Goal: Book appointment/travel/reservation

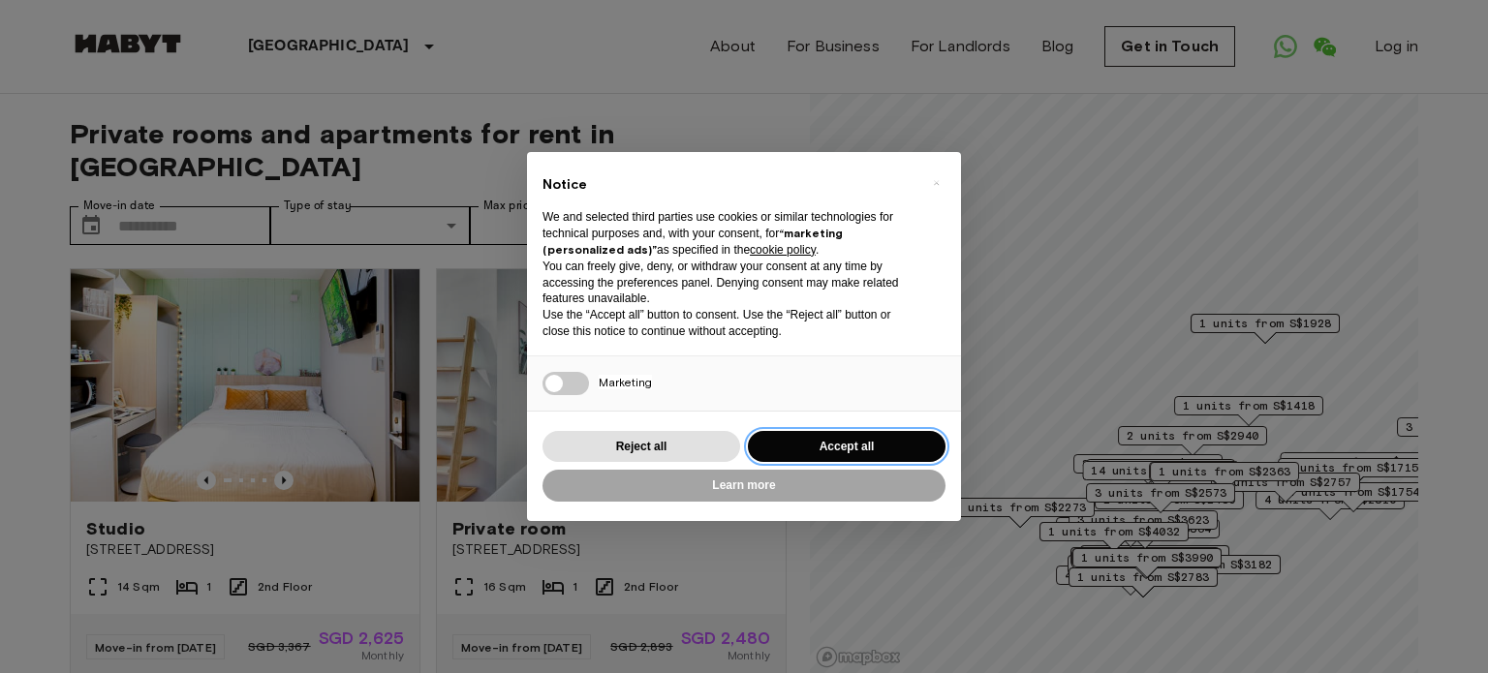
click at [817, 452] on button "Accept all" at bounding box center [847, 447] width 198 height 32
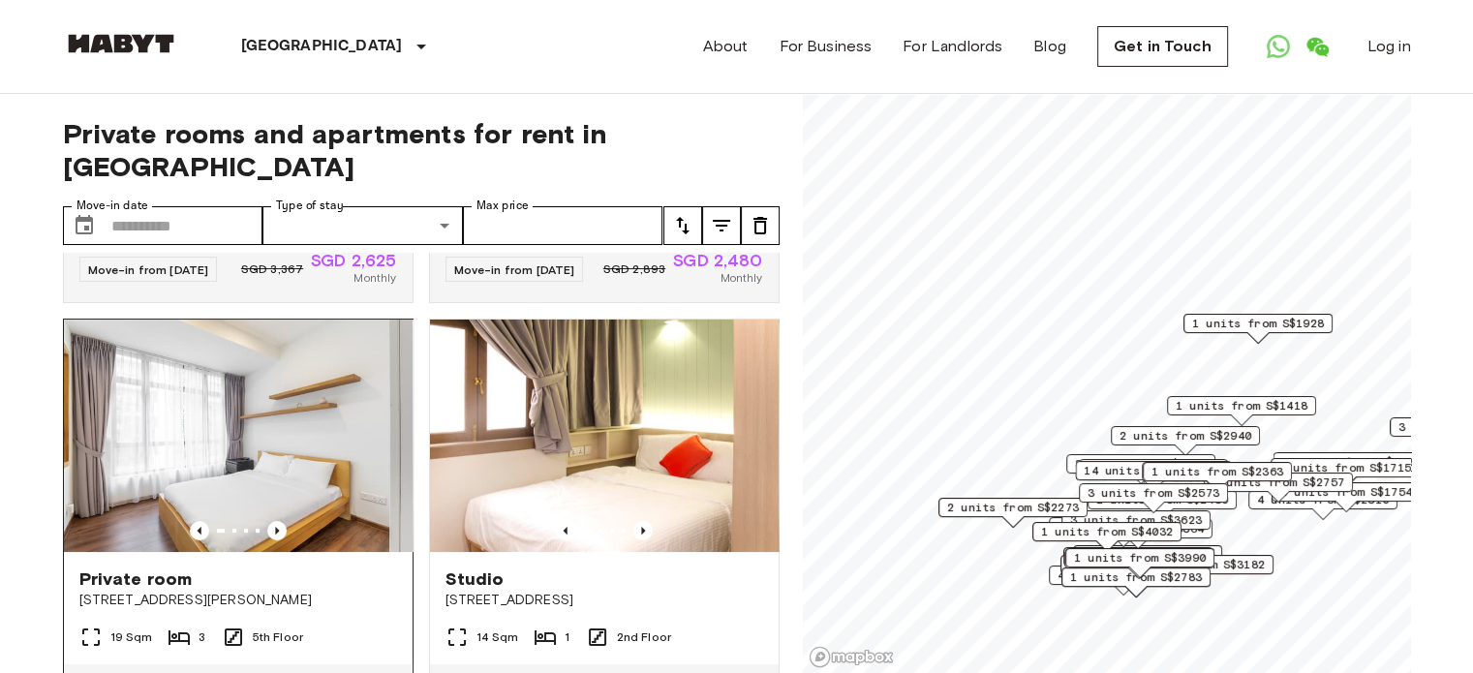
scroll to position [484, 0]
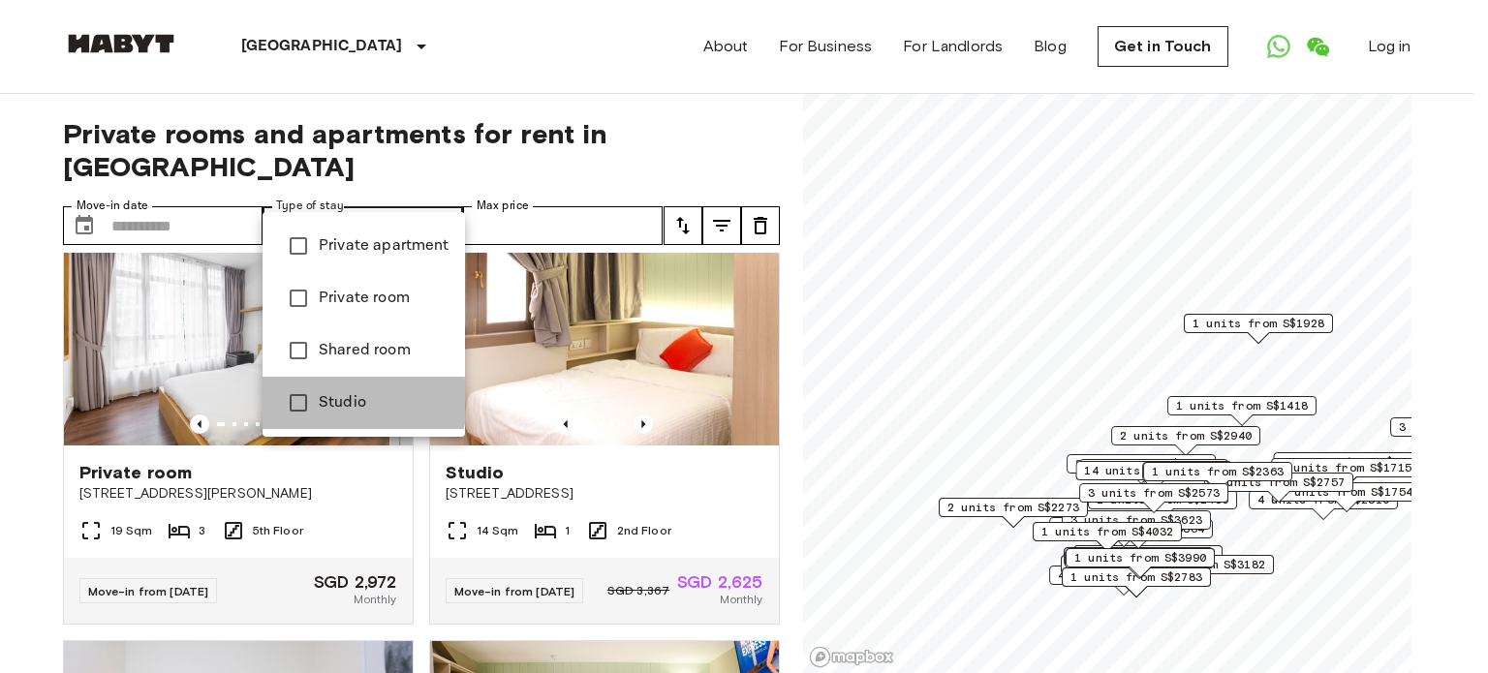
click at [339, 401] on span "Studio" at bounding box center [384, 402] width 131 height 23
type input "******"
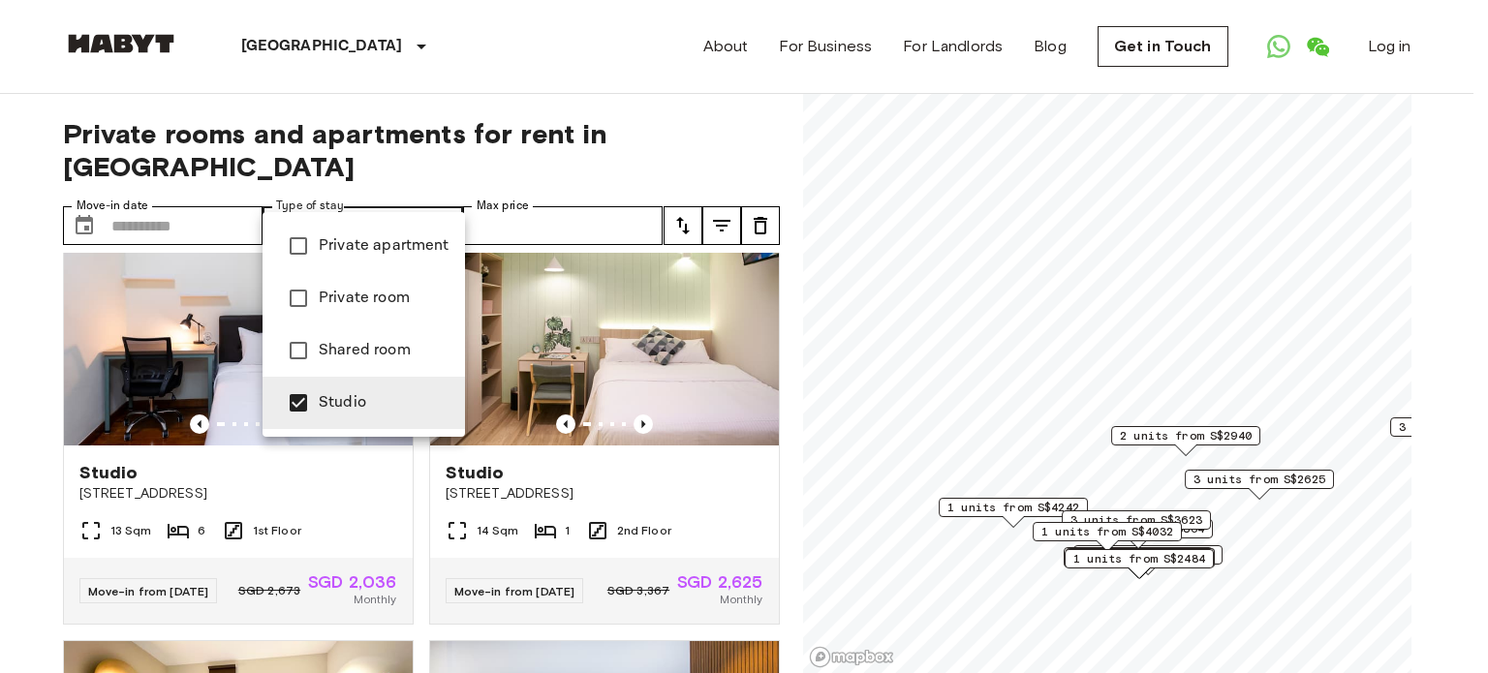
click at [217, 196] on div at bounding box center [744, 336] width 1488 height 673
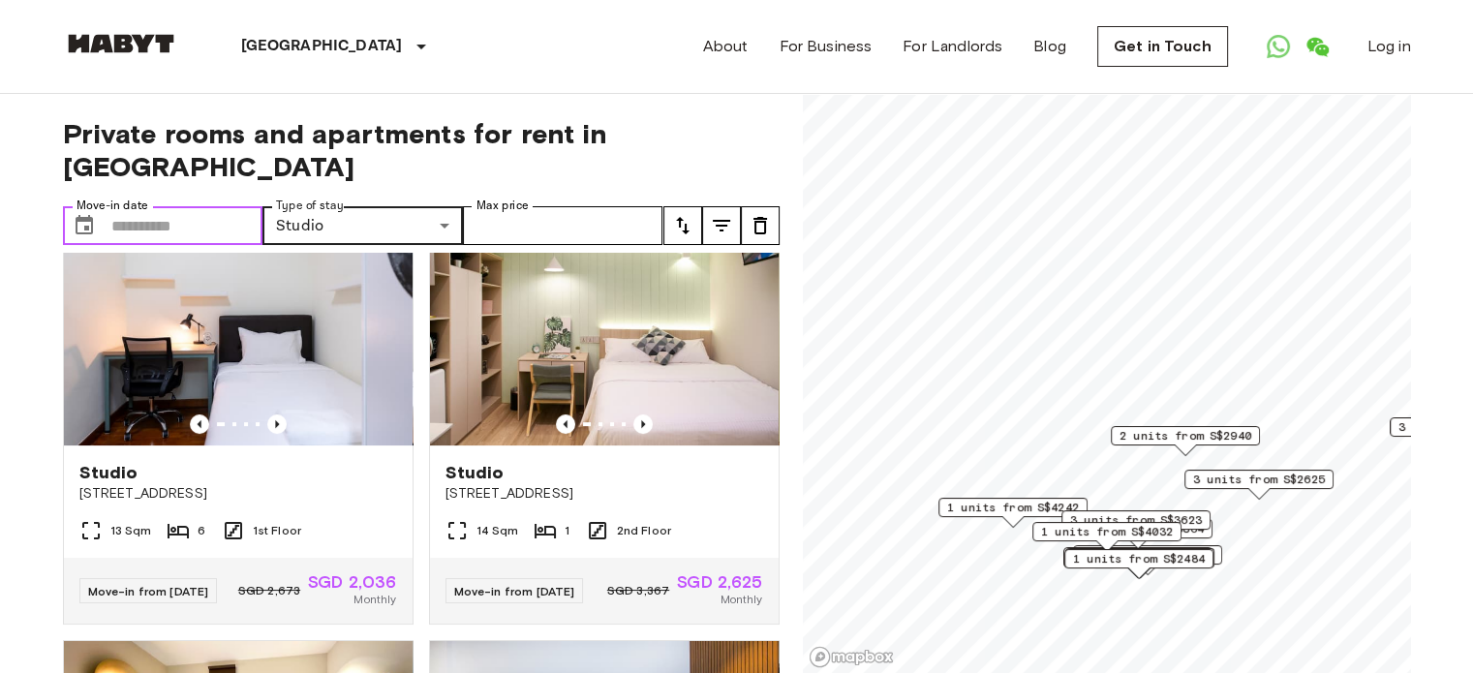
click at [217, 206] on input "Move-in date" at bounding box center [187, 225] width 152 height 39
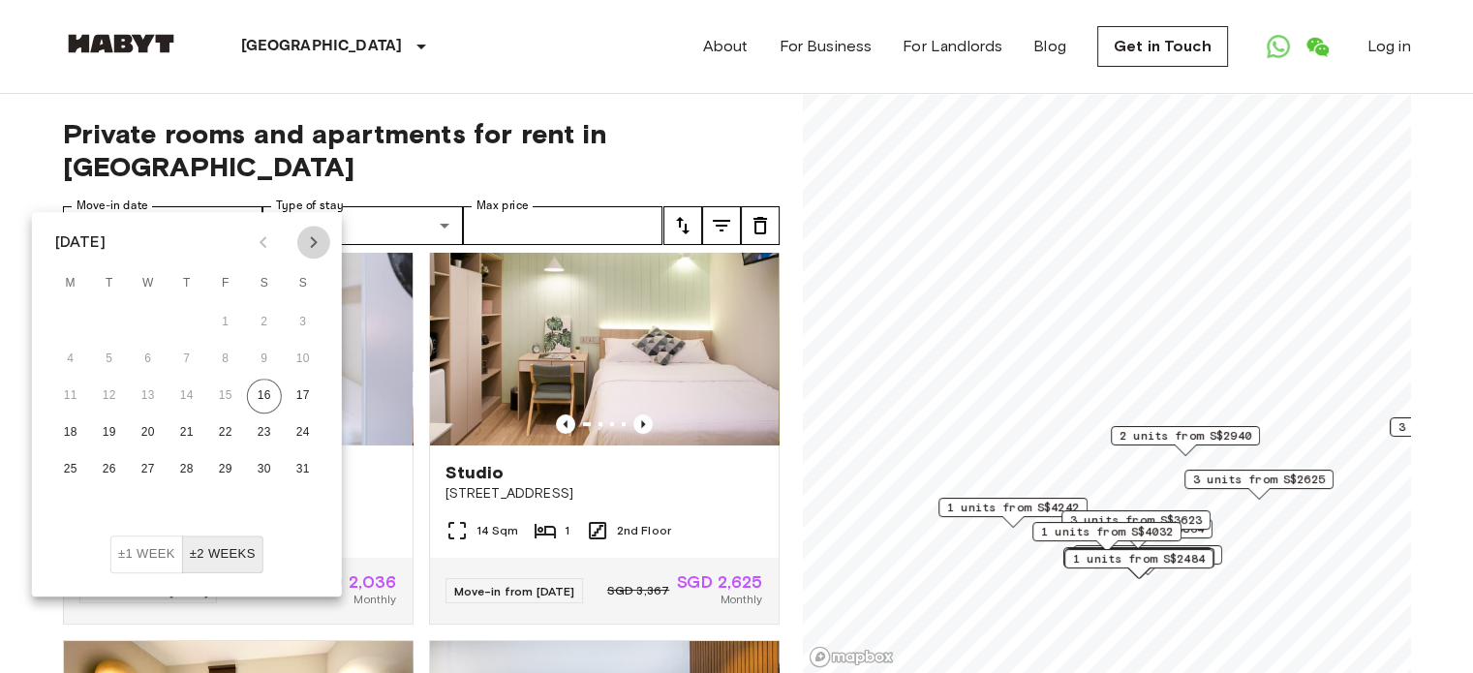
click at [300, 247] on button "Next month" at bounding box center [313, 242] width 33 height 33
click at [76, 394] on button "15" at bounding box center [70, 396] width 35 height 35
type input "**********"
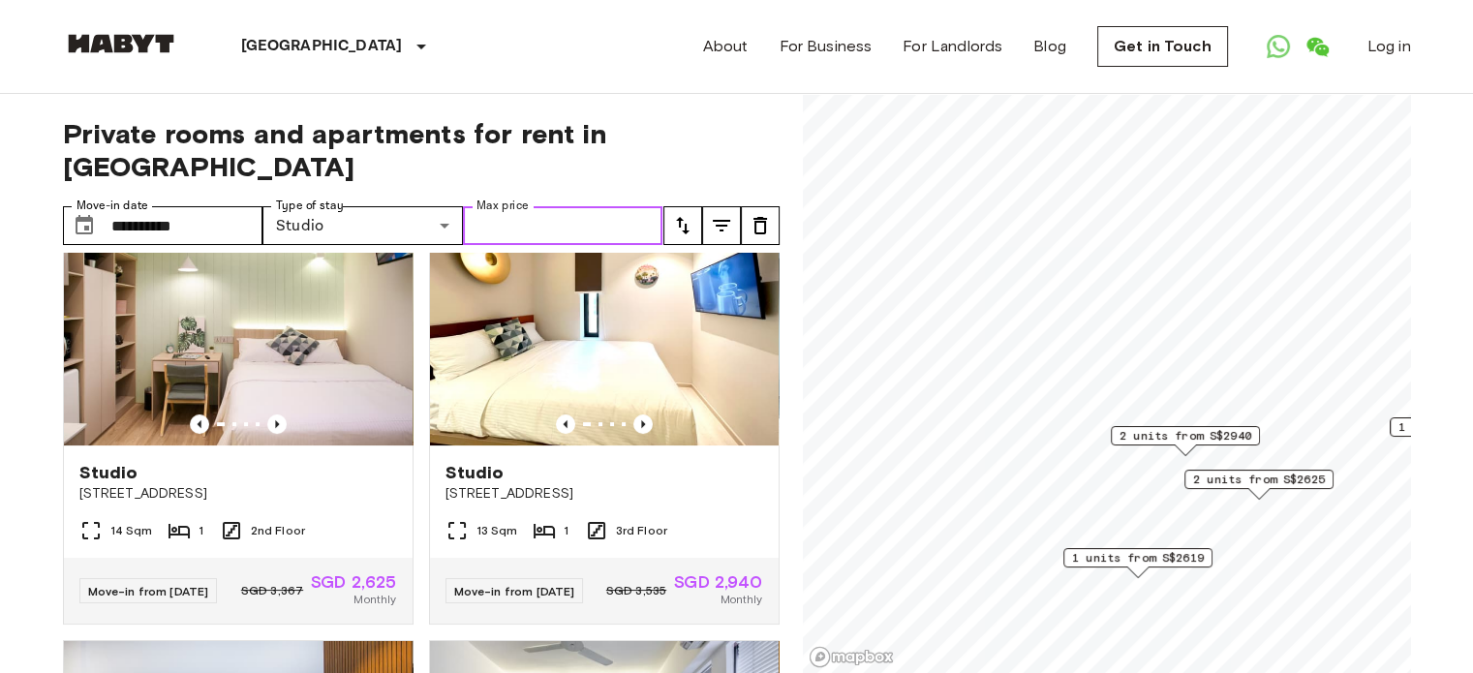
click at [606, 206] on input "Max price" at bounding box center [563, 225] width 200 height 39
click at [690, 214] on icon "tune" at bounding box center [682, 225] width 23 height 23
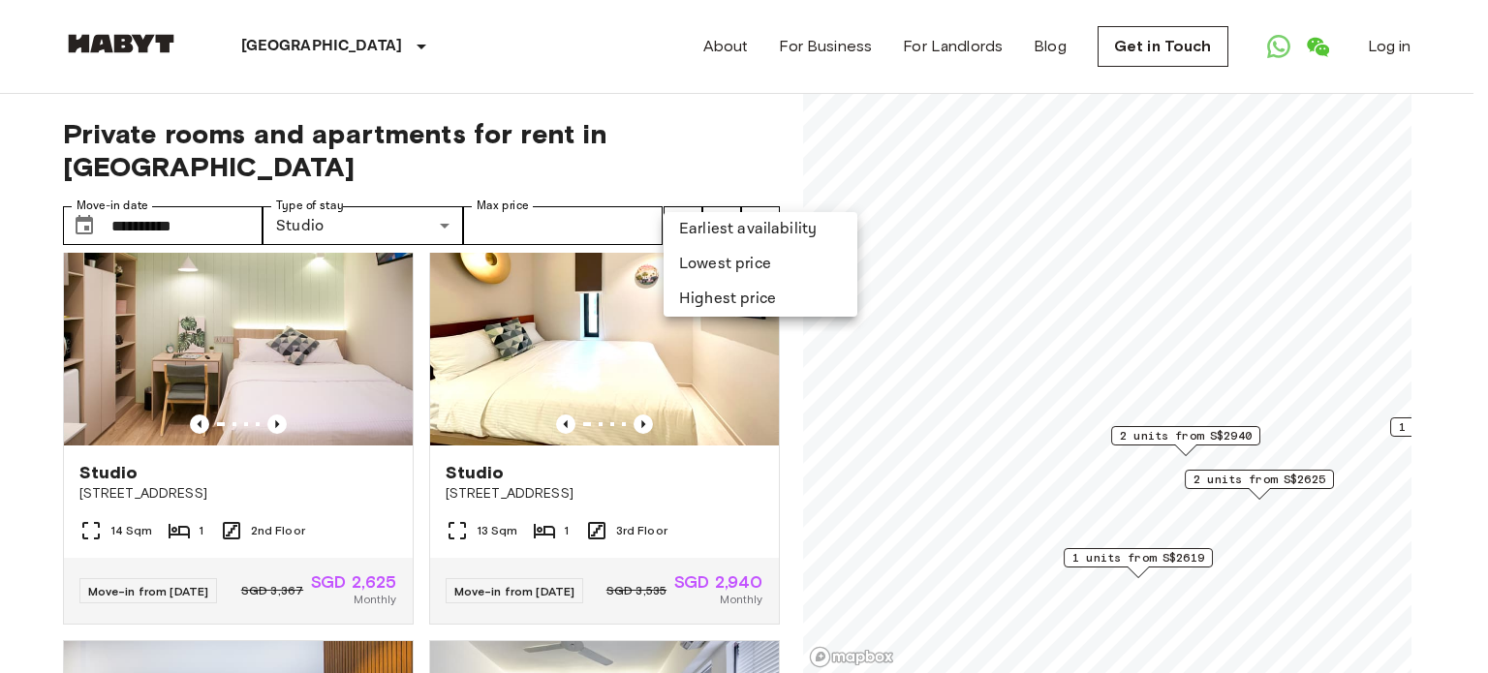
click at [0, 245] on div at bounding box center [744, 336] width 1488 height 673
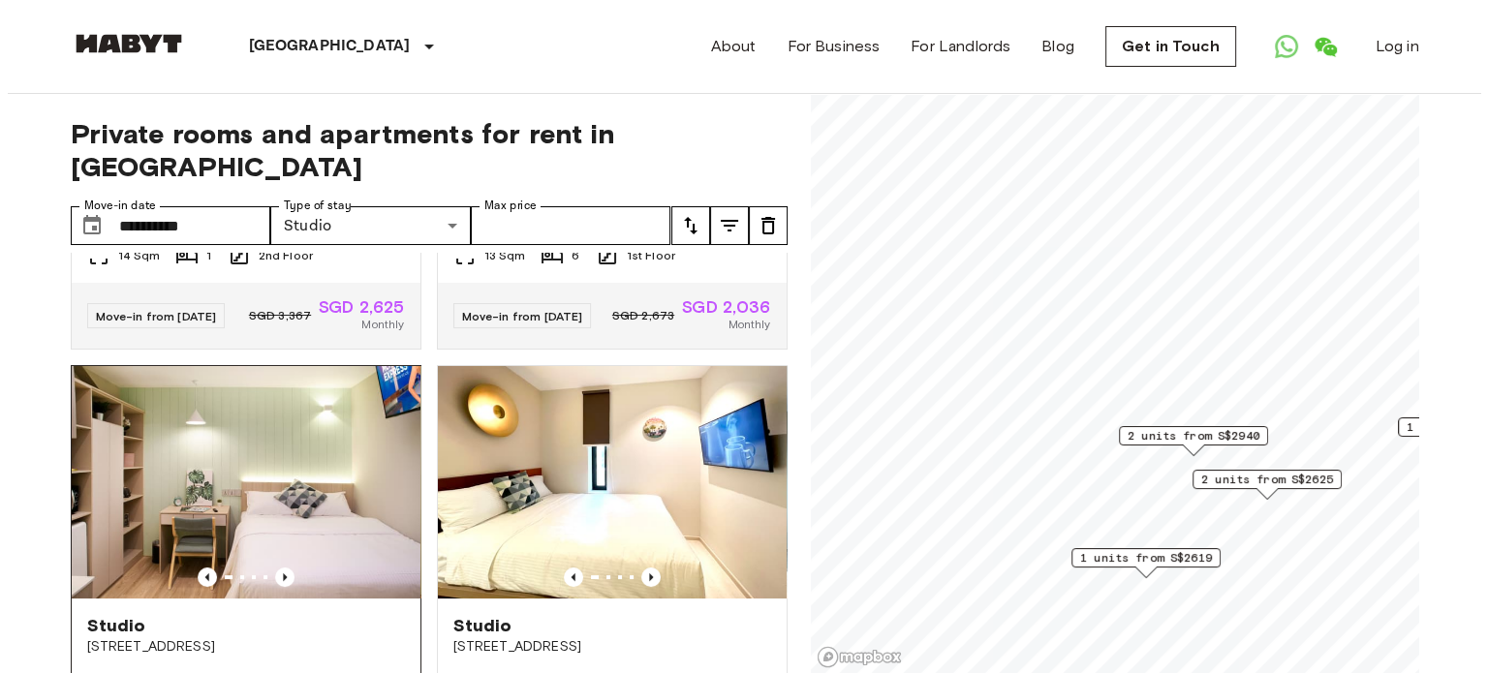
scroll to position [274, 0]
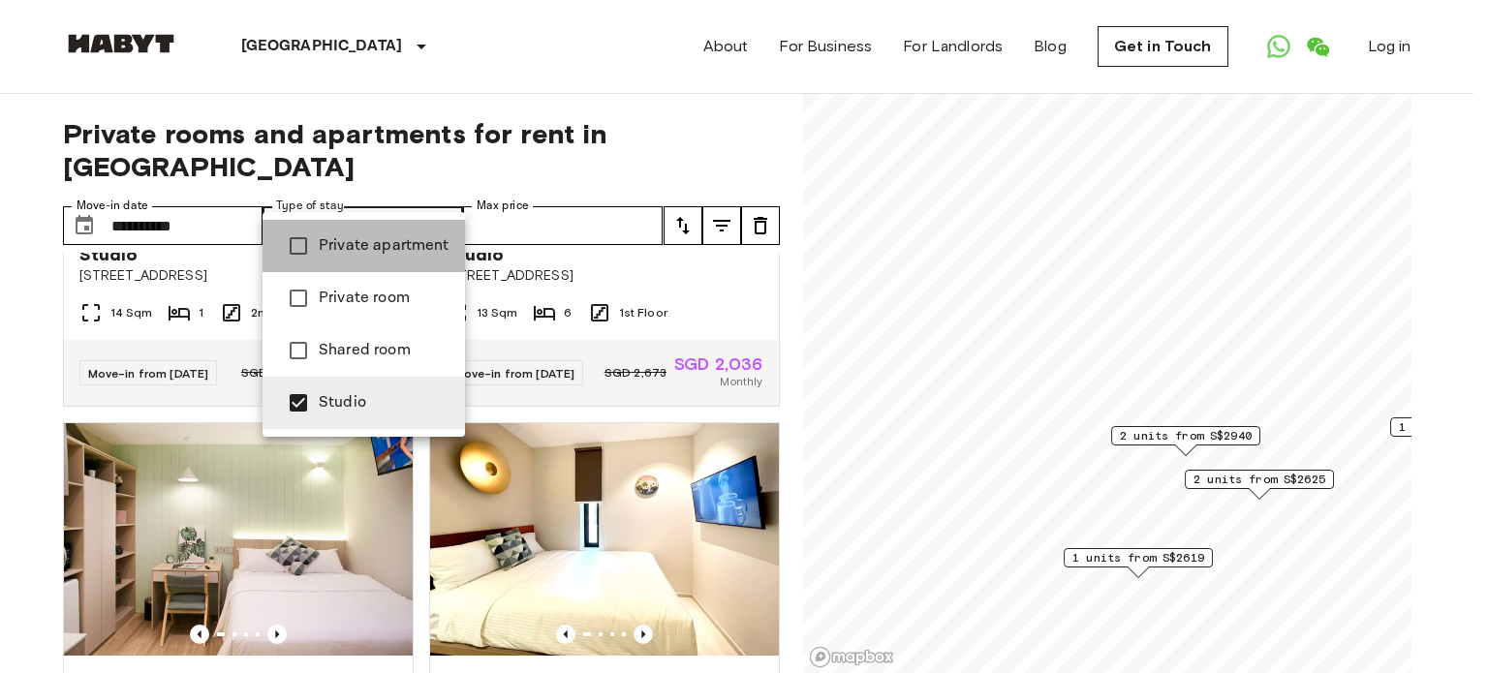
click at [335, 242] on span "Private apartment" at bounding box center [384, 245] width 131 height 23
click at [334, 397] on span "Studio" at bounding box center [384, 402] width 131 height 23
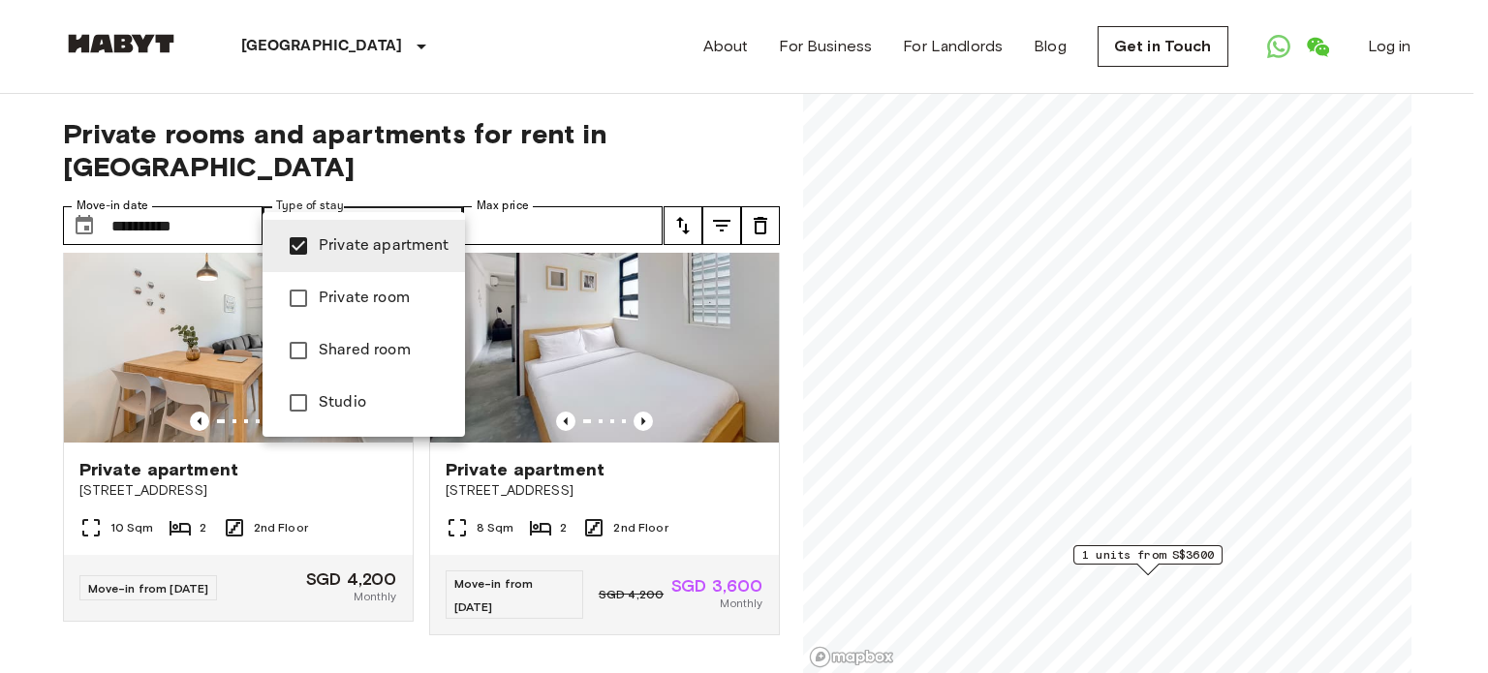
type input "**********"
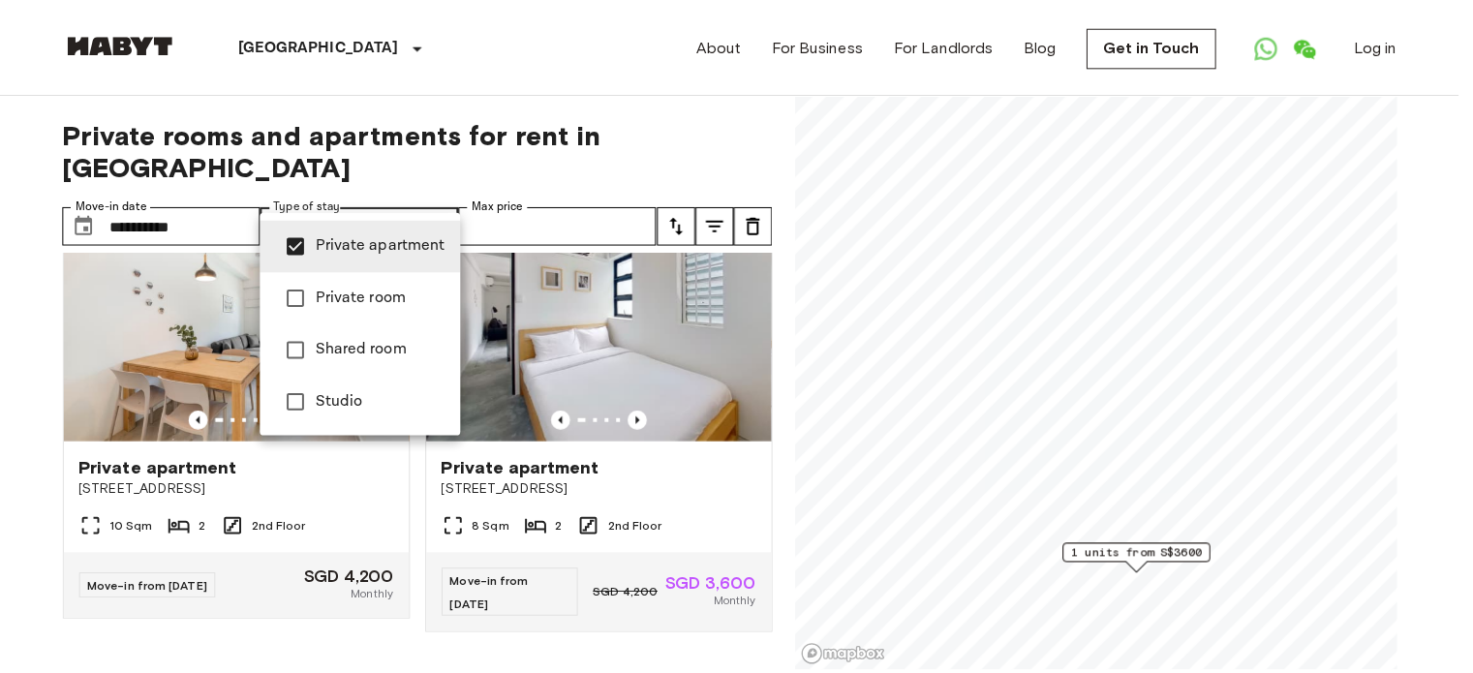
scroll to position [49, 0]
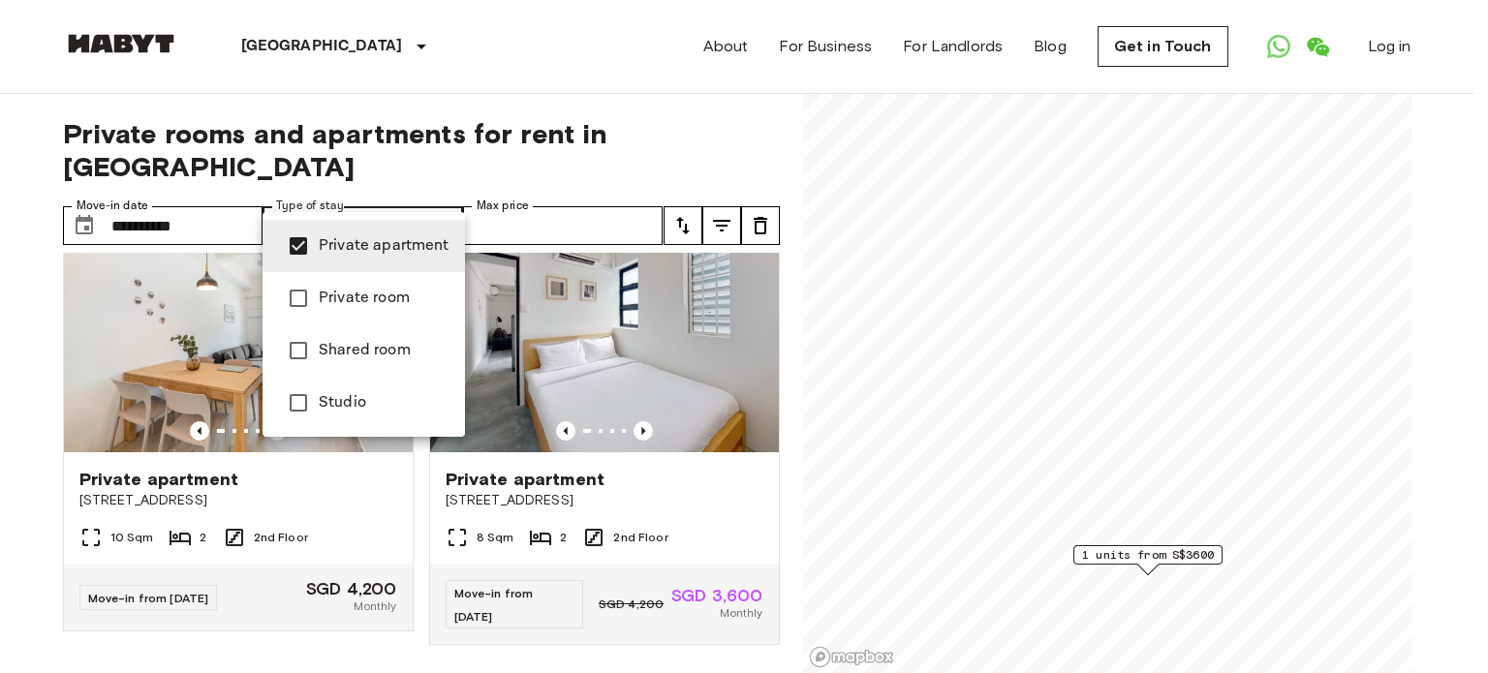
click at [0, 251] on div at bounding box center [744, 336] width 1488 height 673
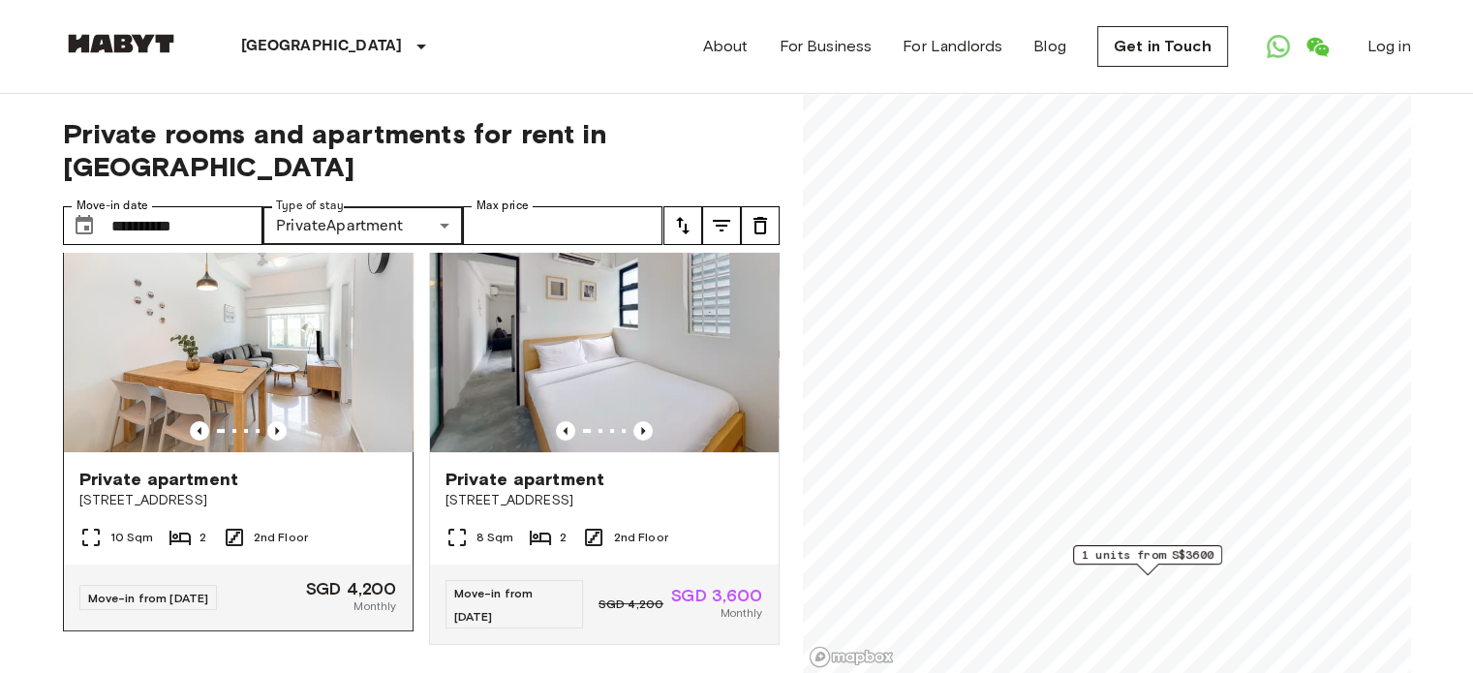
scroll to position [0, 0]
